Goal: Task Accomplishment & Management: Manage account settings

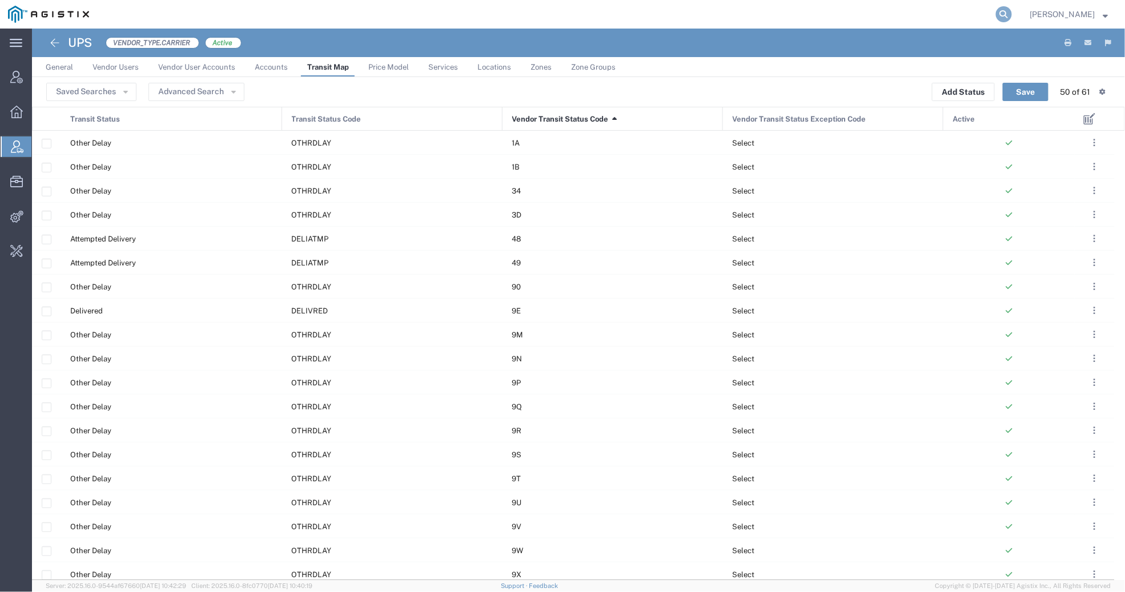
click at [998, 14] on icon at bounding box center [1004, 14] width 16 height 16
type input "offline@buhbli"
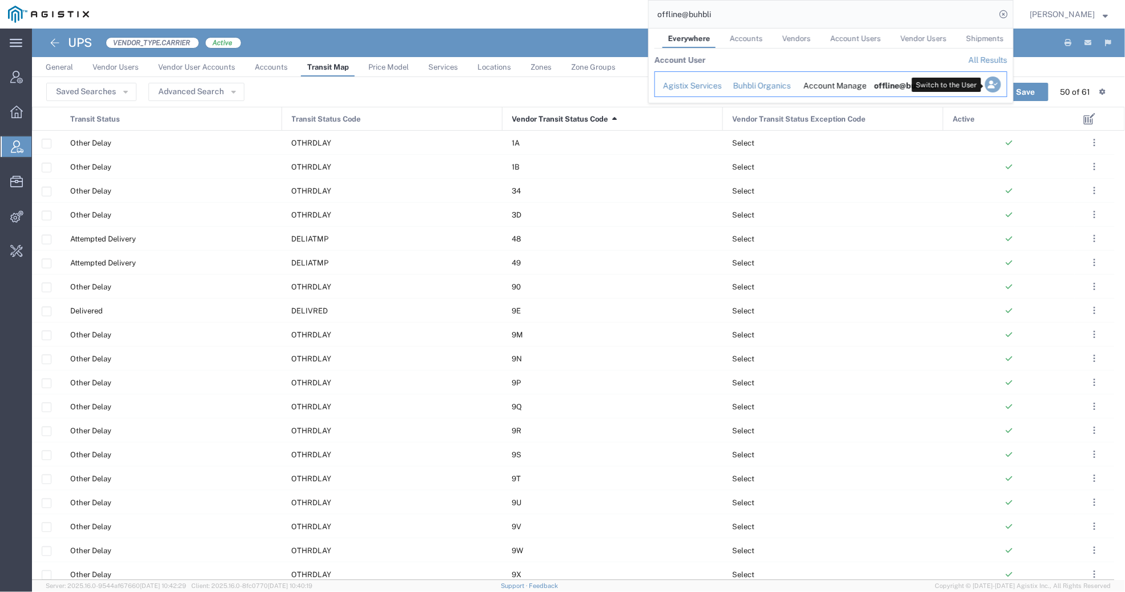
click at [989, 83] on icon "Search Results" at bounding box center [993, 85] width 16 height 16
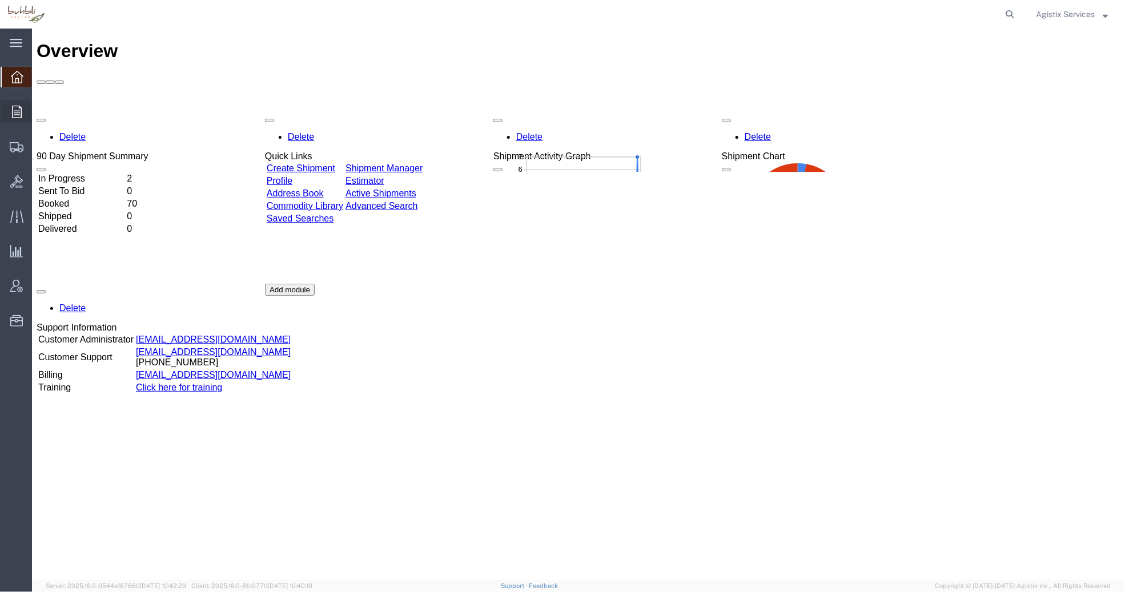
click at [18, 105] on div at bounding box center [17, 112] width 32 height 23
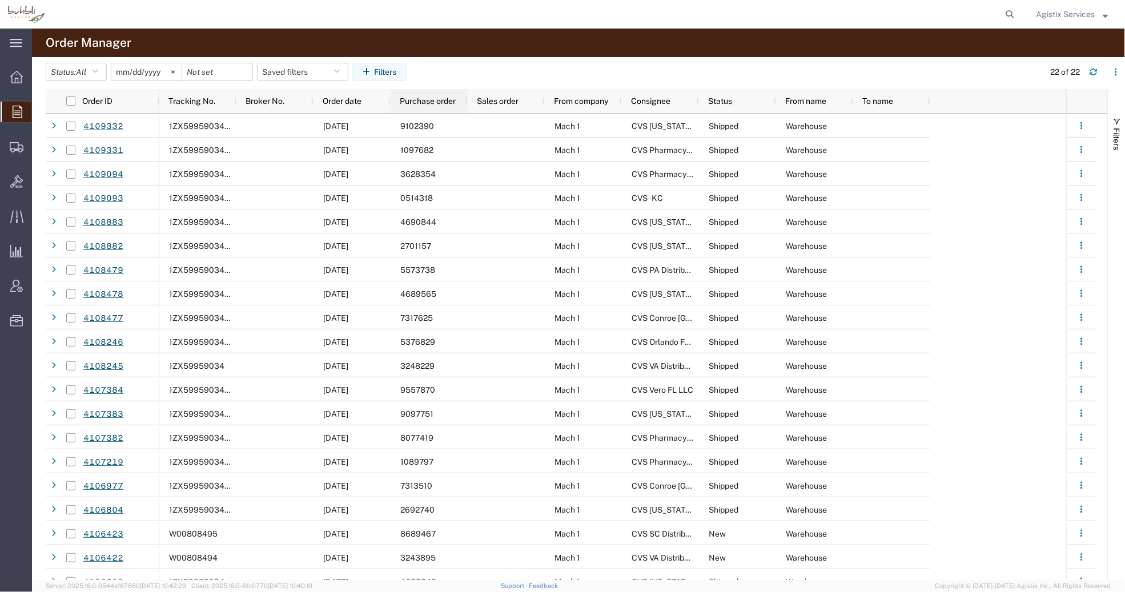
click at [428, 106] on div "Purchase order" at bounding box center [431, 101] width 63 height 18
click at [17, 286] on icon at bounding box center [16, 286] width 13 height 13
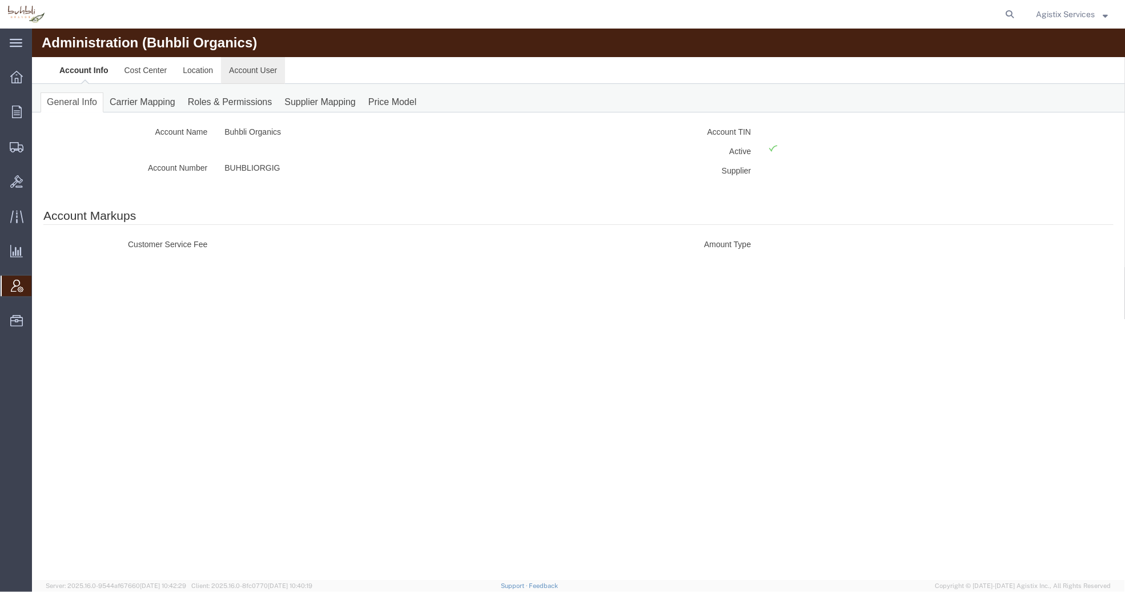
click at [268, 69] on link "Account User" at bounding box center [252, 69] width 64 height 27
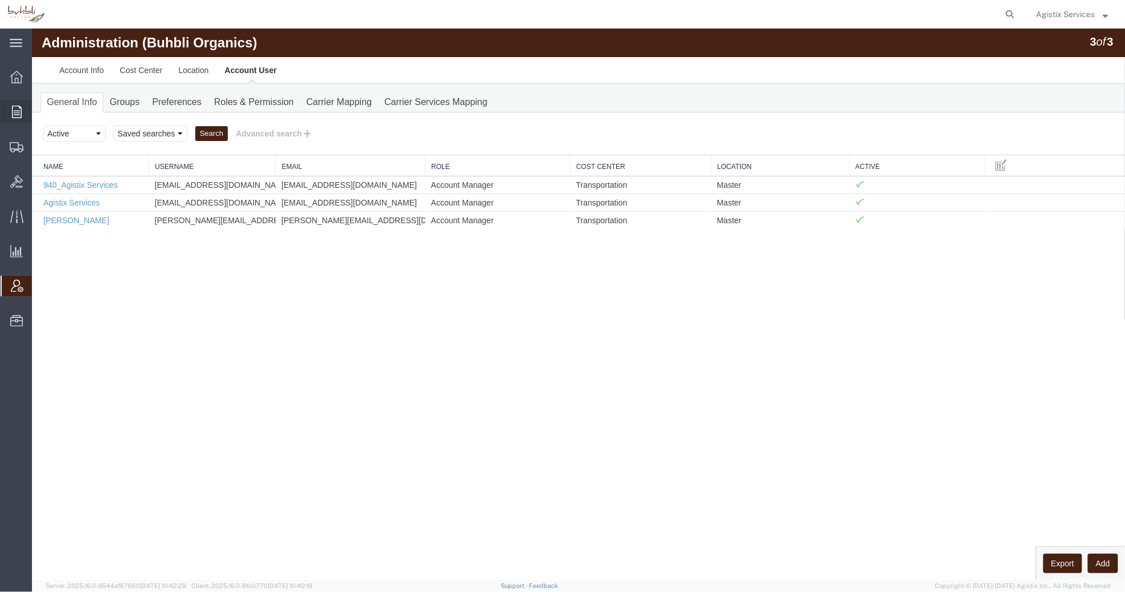
click at [10, 101] on div at bounding box center [17, 112] width 32 height 23
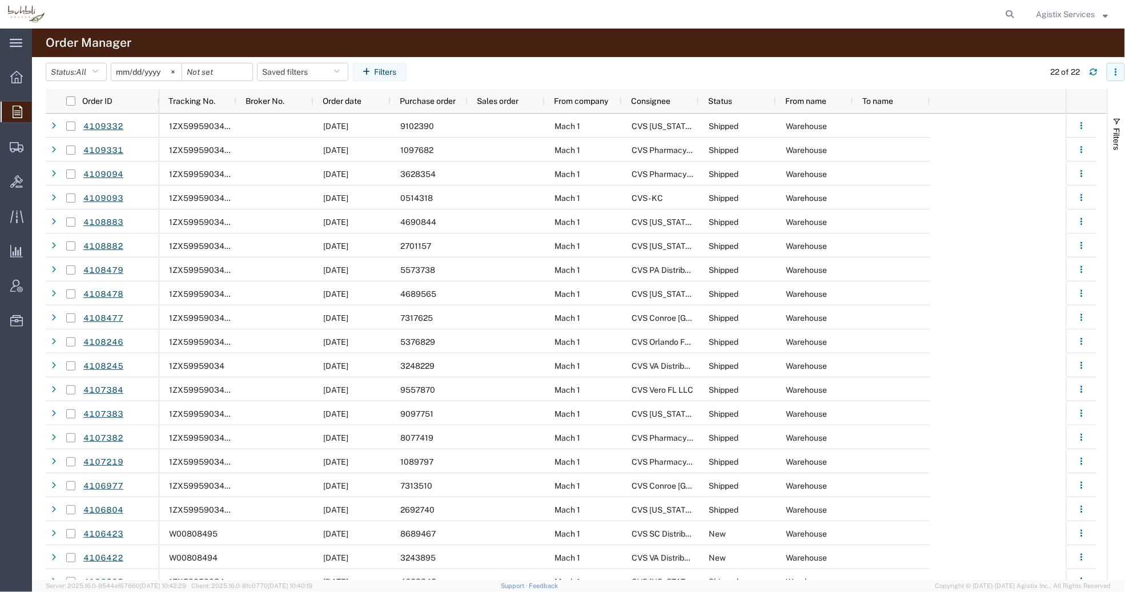
click at [1113, 74] on icon "button" at bounding box center [1116, 72] width 8 height 8
click at [1067, 145] on agx-table-column-manager-action "Manage columns" at bounding box center [1056, 148] width 63 height 23
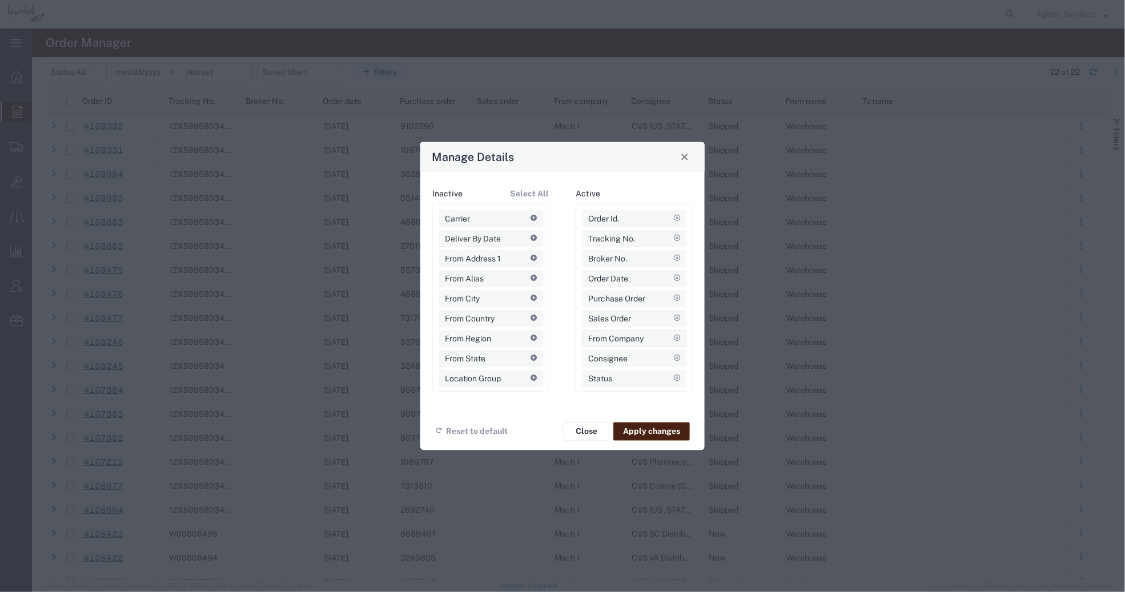
click at [668, 334] on agx-draggable-card "From Company" at bounding box center [634, 338] width 105 height 17
click at [674, 382] on icon at bounding box center [677, 383] width 6 height 6
click at [680, 258] on icon at bounding box center [677, 258] width 6 height 6
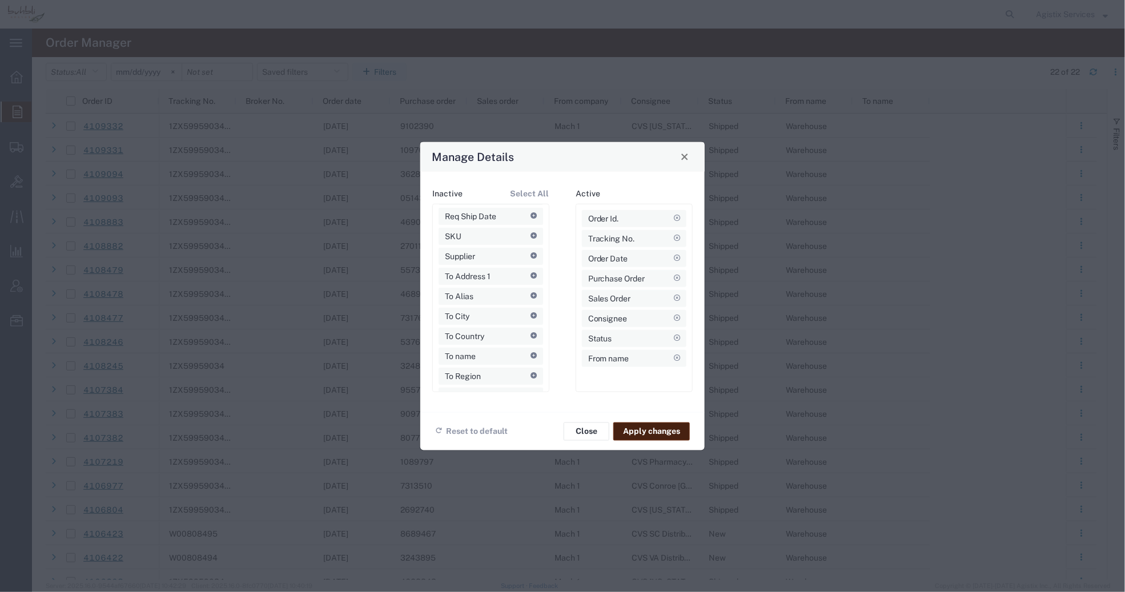
scroll to position [255, 0]
click at [531, 223] on icon at bounding box center [534, 223] width 6 height 6
click at [479, 301] on agx-draggable-card "To City" at bounding box center [491, 303] width 105 height 17
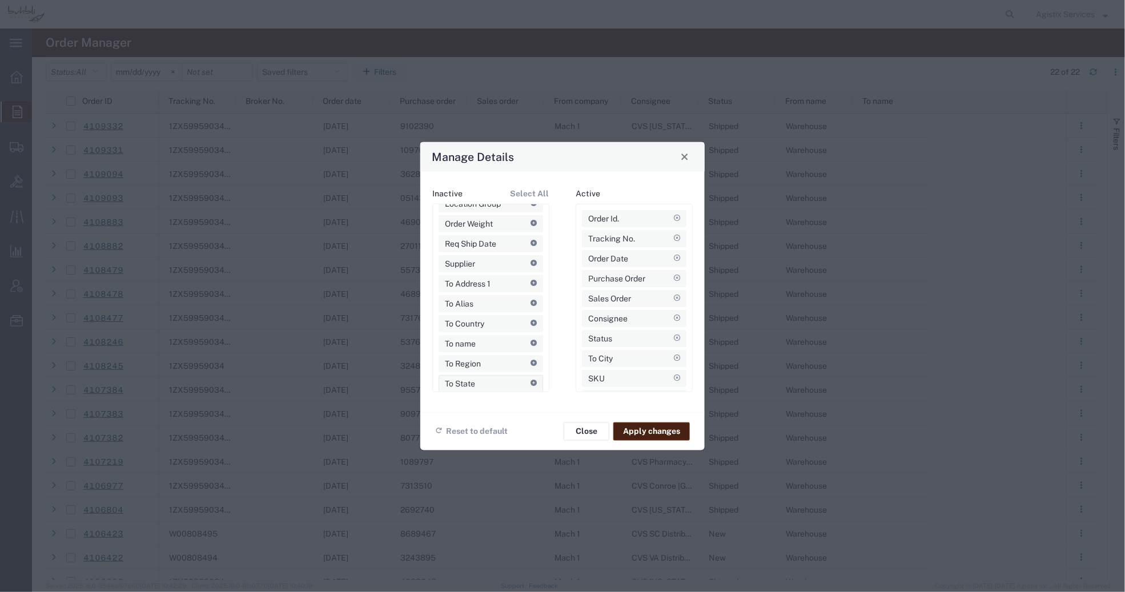
click at [482, 384] on agx-draggable-card "To State" at bounding box center [491, 383] width 105 height 17
click at [673, 432] on button "Apply changes" at bounding box center [651, 431] width 77 height 18
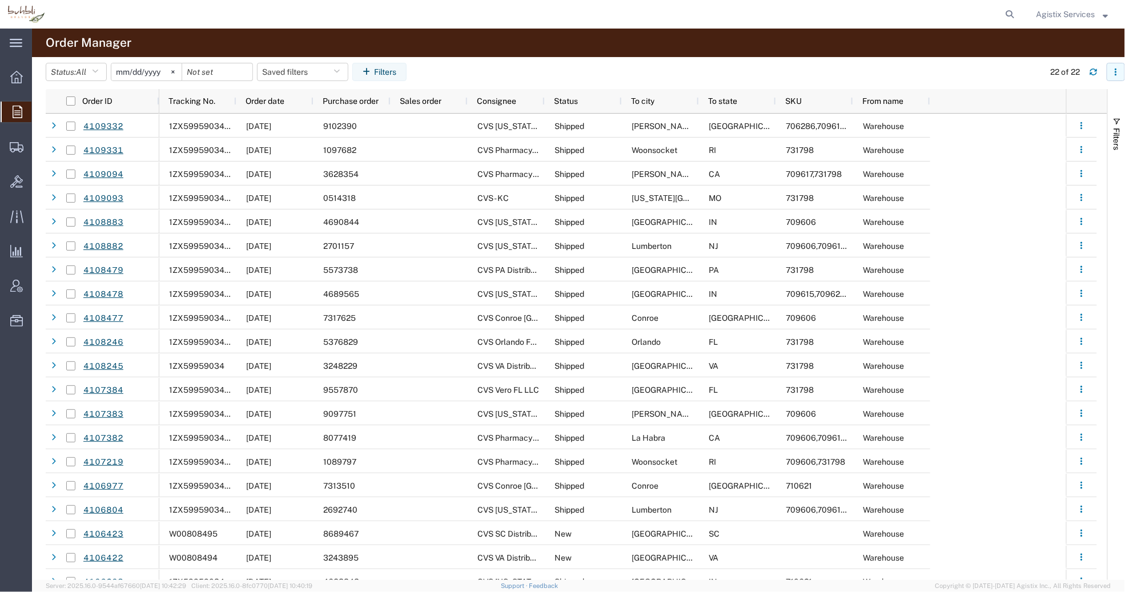
click at [1111, 70] on button "button" at bounding box center [1116, 72] width 18 height 18
click at [1064, 156] on agx-table-column-manager-action "Manage columns" at bounding box center [1056, 148] width 63 height 23
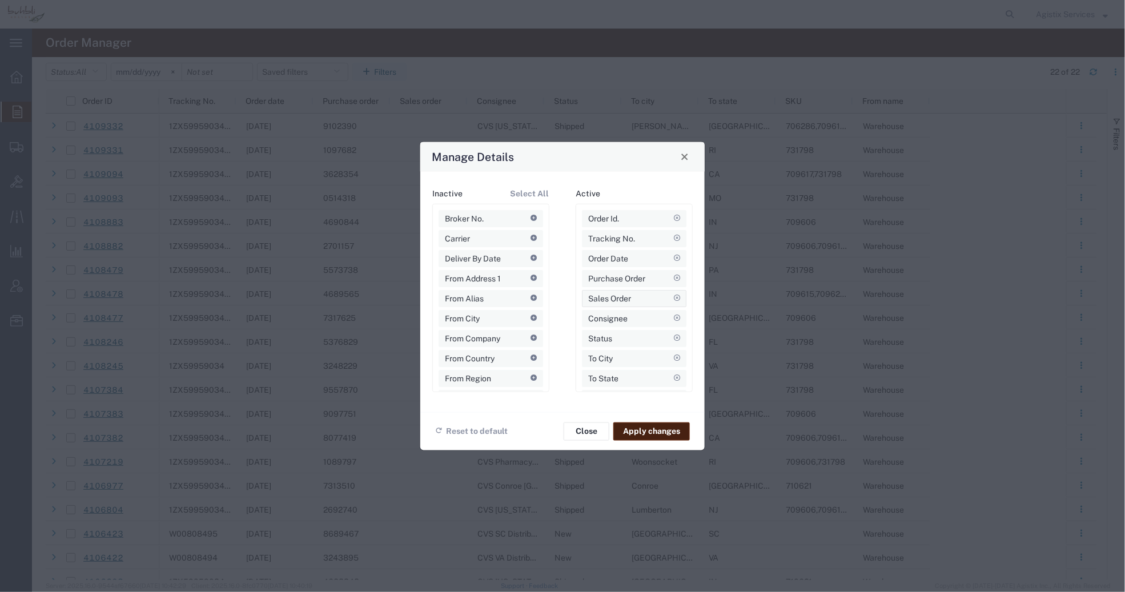
click at [674, 298] on icon at bounding box center [677, 298] width 6 height 6
click at [674, 379] on icon at bounding box center [677, 378] width 6 height 6
click at [659, 434] on button "Apply changes" at bounding box center [651, 431] width 77 height 18
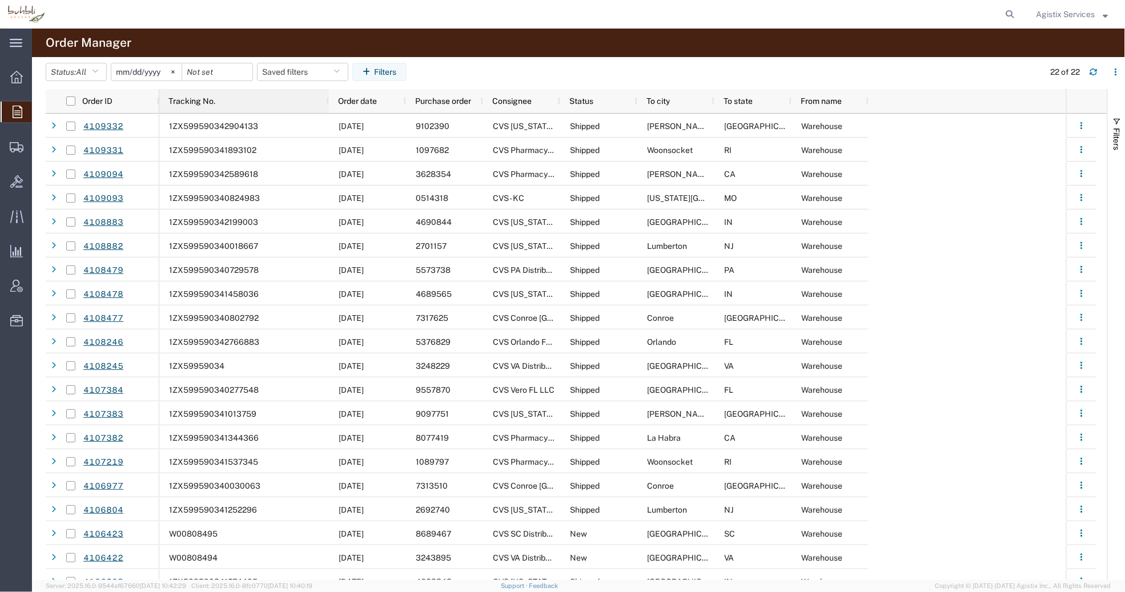
drag, startPoint x: 235, startPoint y: 101, endPoint x: 328, endPoint y: 107, distance: 92.7
click at [328, 107] on div at bounding box center [328, 101] width 5 height 24
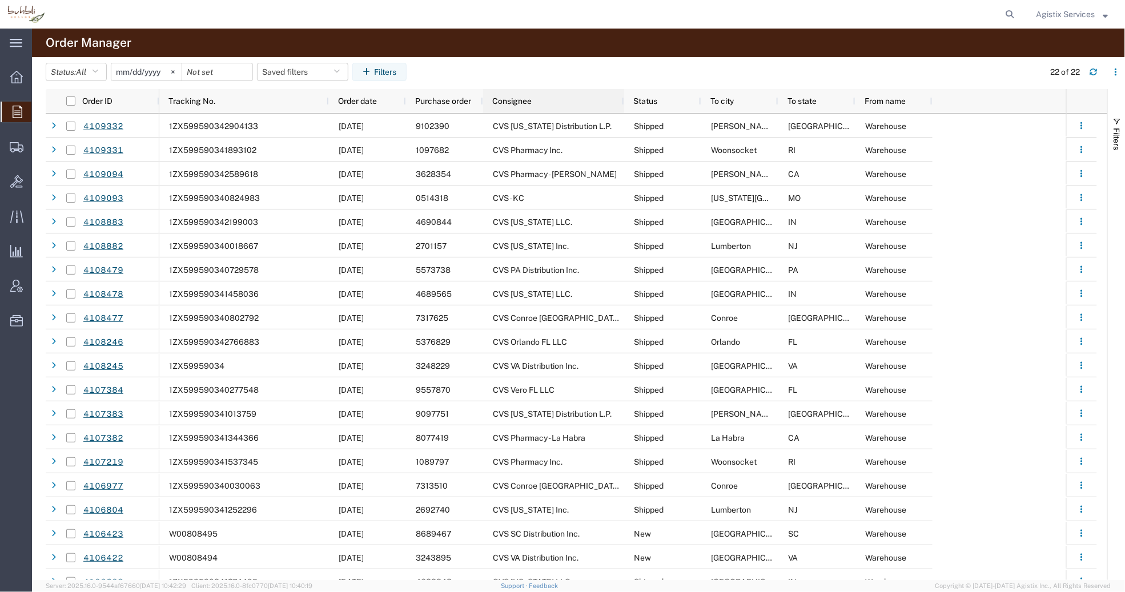
drag, startPoint x: 557, startPoint y: 98, endPoint x: 628, endPoint y: 100, distance: 70.3
click at [626, 100] on div at bounding box center [623, 101] width 5 height 24
